Goal: Task Accomplishment & Management: Manage account settings

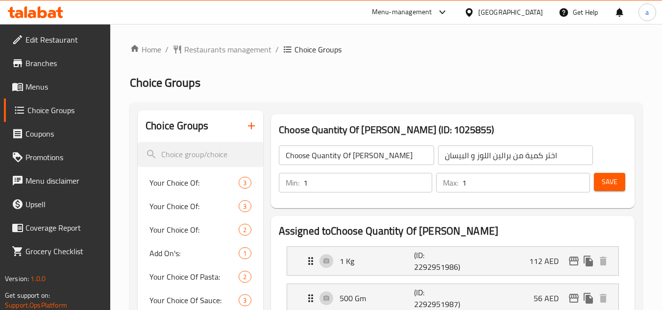
click at [63, 69] on span "Branches" at bounding box center [63, 63] width 77 height 12
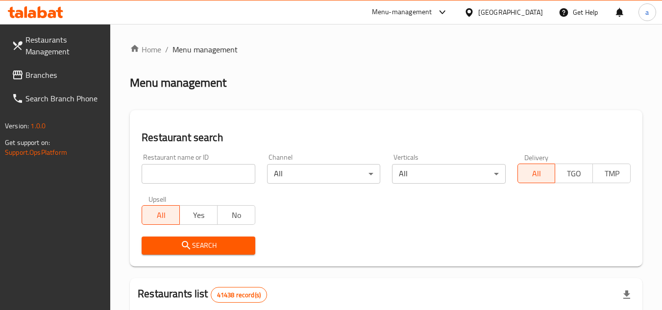
click at [178, 171] on input "search" at bounding box center [198, 174] width 113 height 20
paste input "714522"
type input "714522"
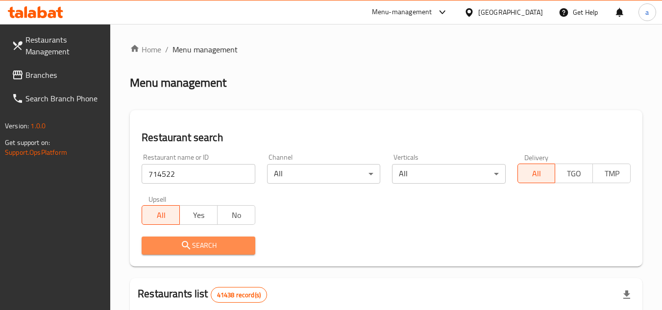
click at [210, 248] on span "Search" at bounding box center [198, 246] width 98 height 12
click at [210, 248] on div at bounding box center [331, 155] width 662 height 310
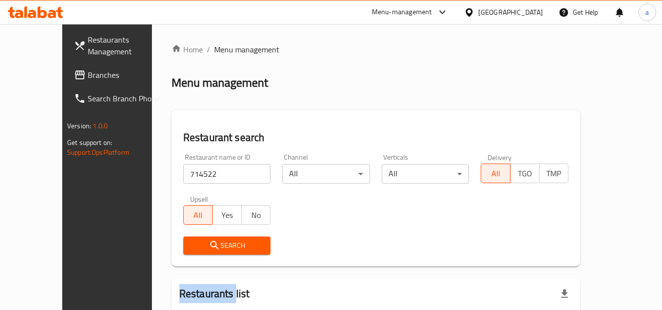
click at [88, 75] on span "Branches" at bounding box center [126, 75] width 77 height 12
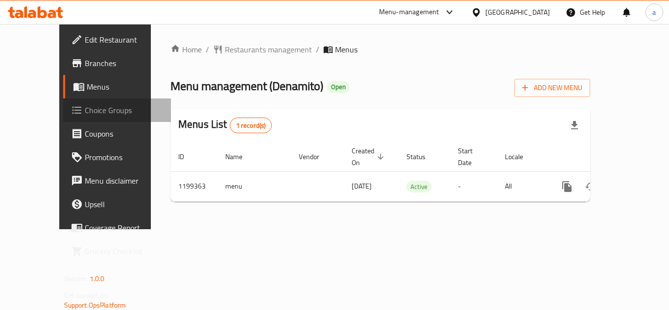
click at [85, 106] on span "Choice Groups" at bounding box center [124, 110] width 78 height 12
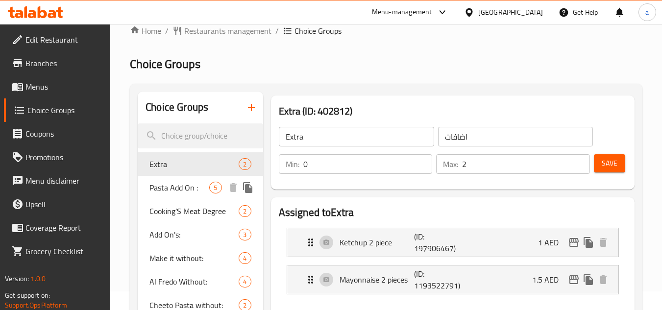
scroll to position [49, 0]
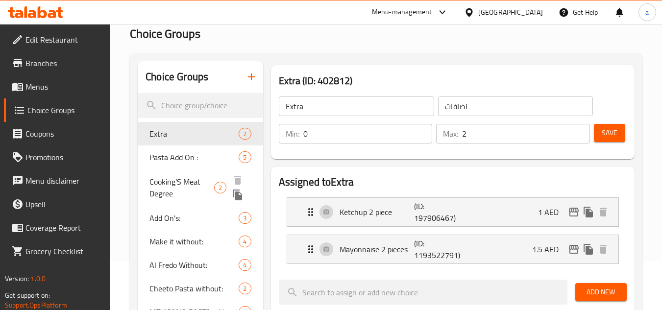
click at [180, 182] on span "Cooking’S Meat Degree" at bounding box center [181, 188] width 65 height 24
type input "Cooking’S Meat Degree"
type input "درجة طبخ اللحوم"
type input "1"
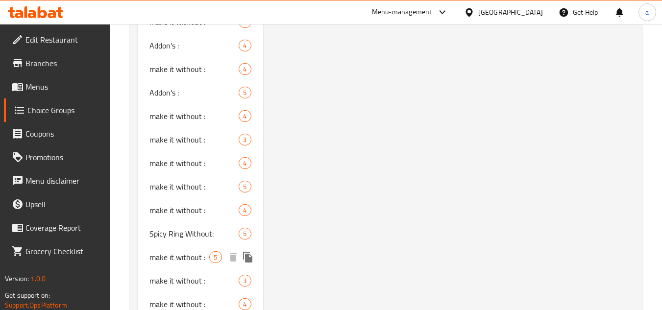
scroll to position [1186, 0]
